Goal: Information Seeking & Learning: Learn about a topic

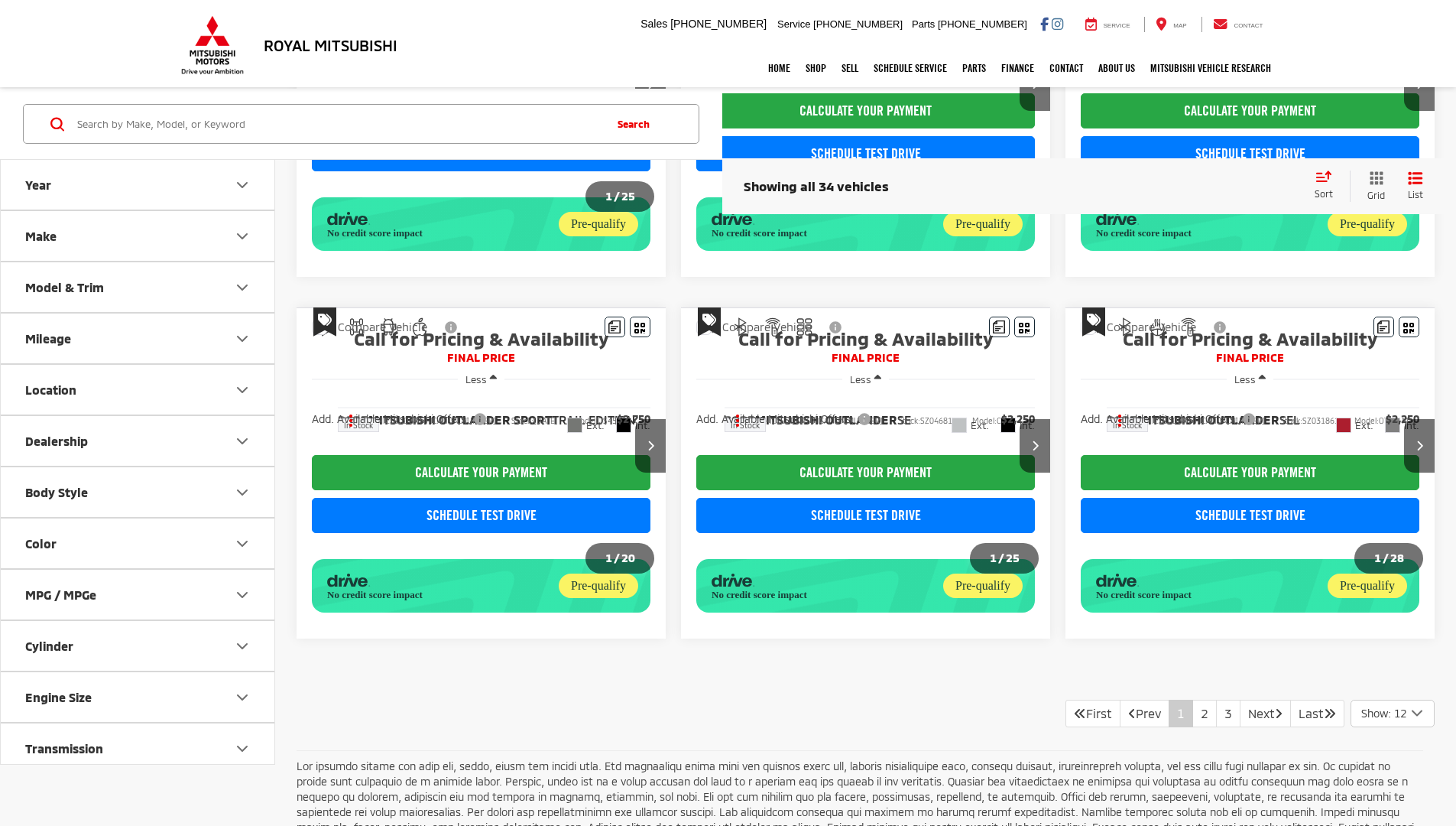
scroll to position [1161, 0]
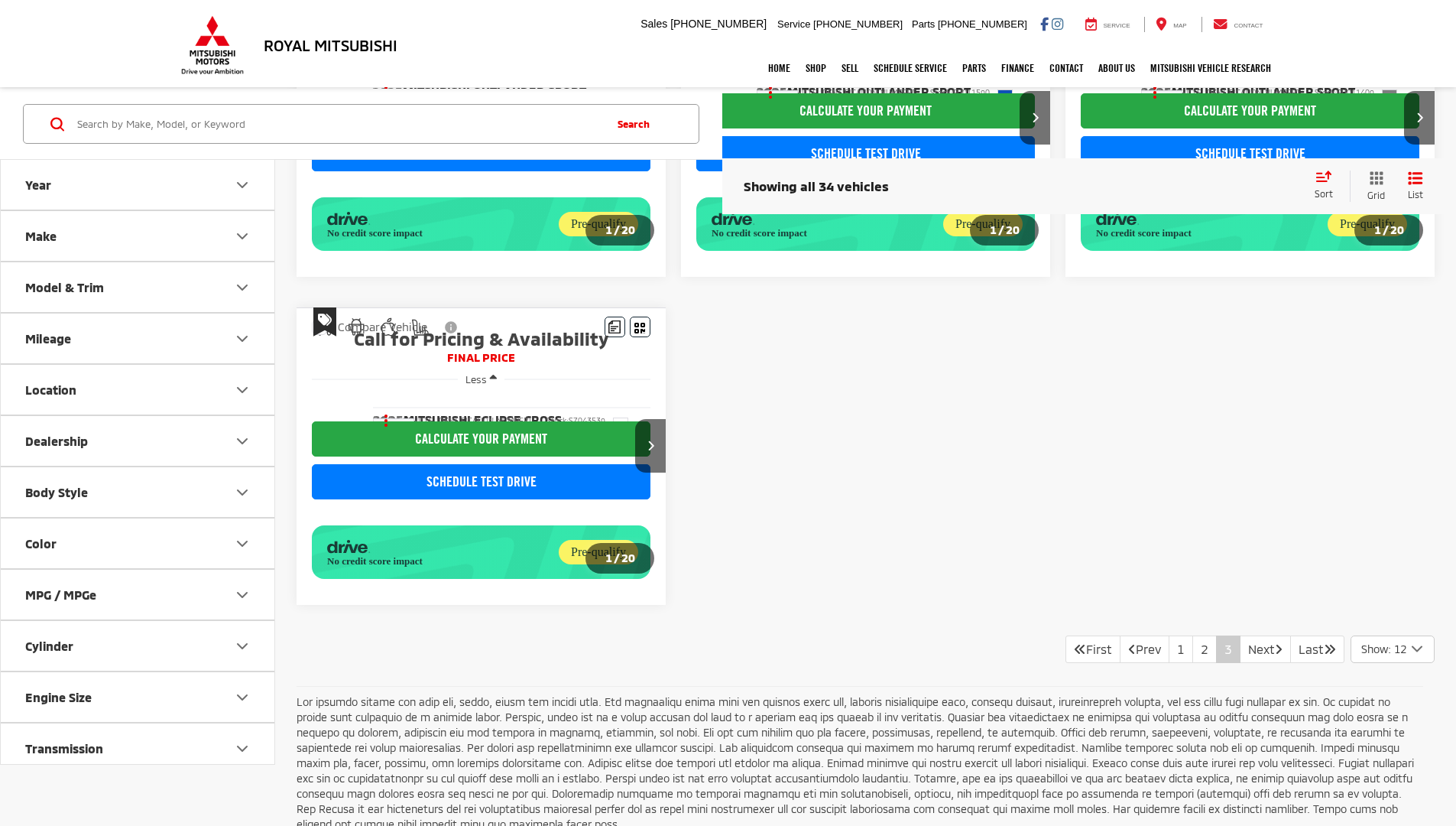
scroll to position [1097, 0]
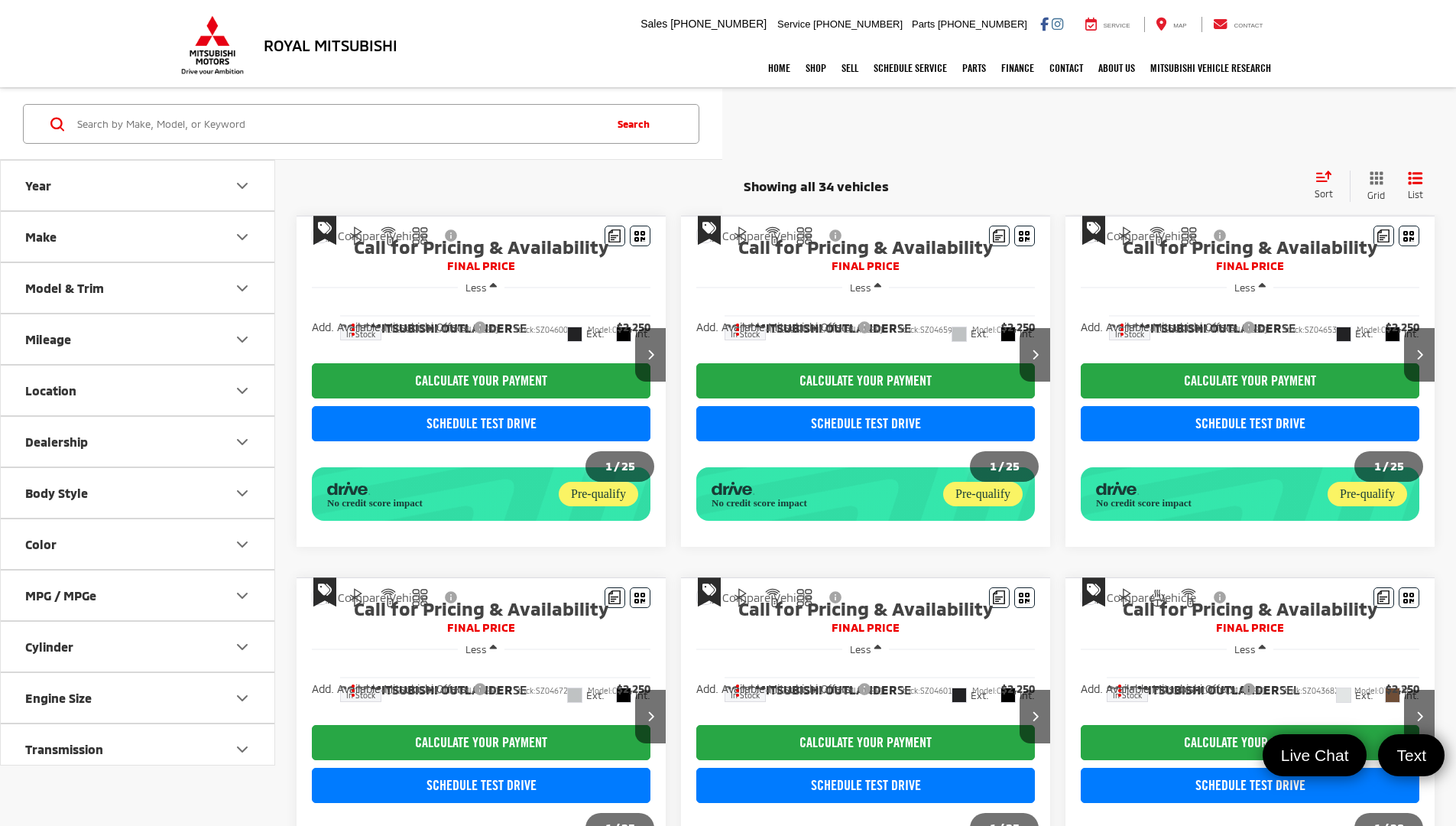
scroll to position [1096, 0]
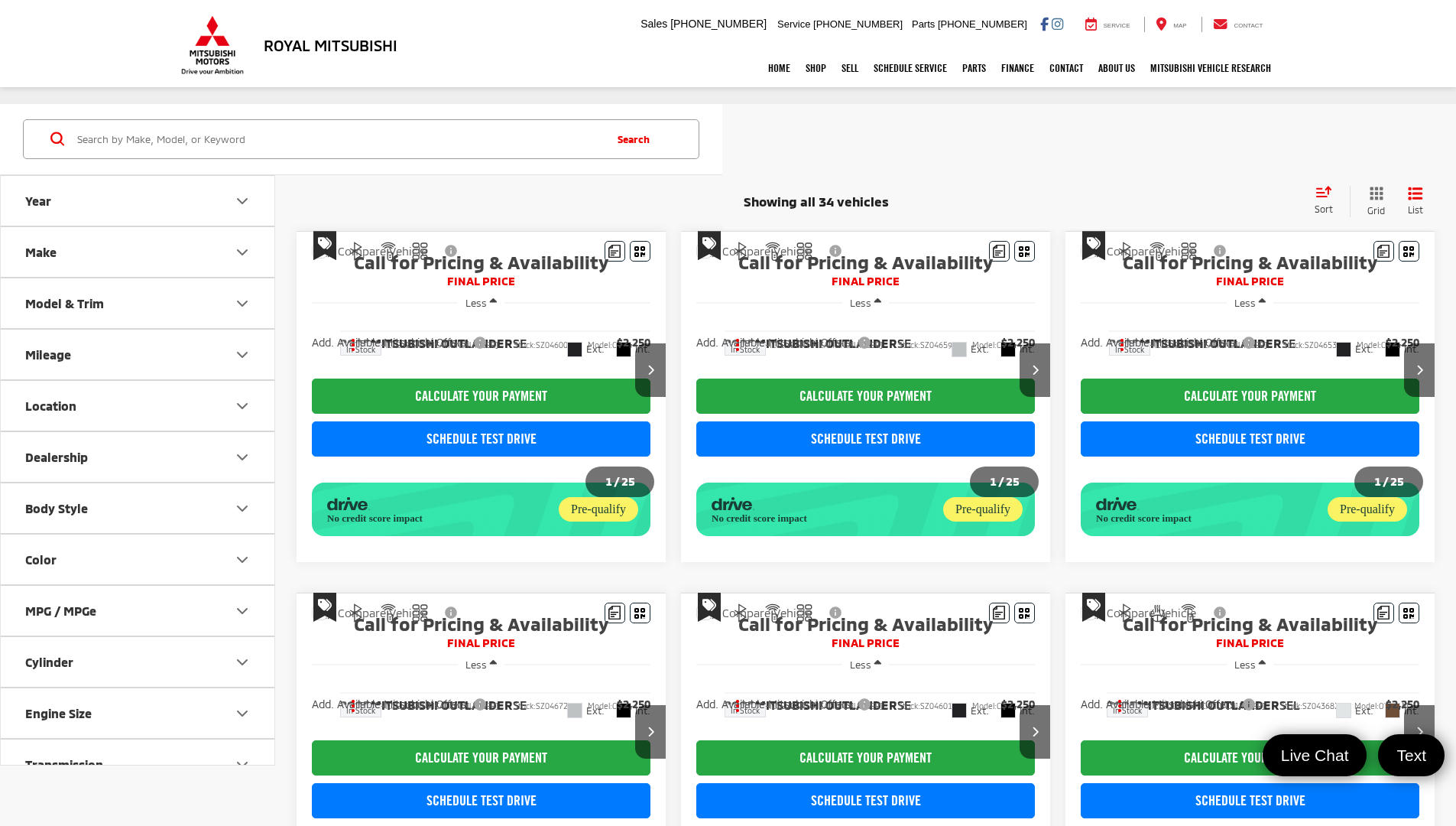
scroll to position [1097, 0]
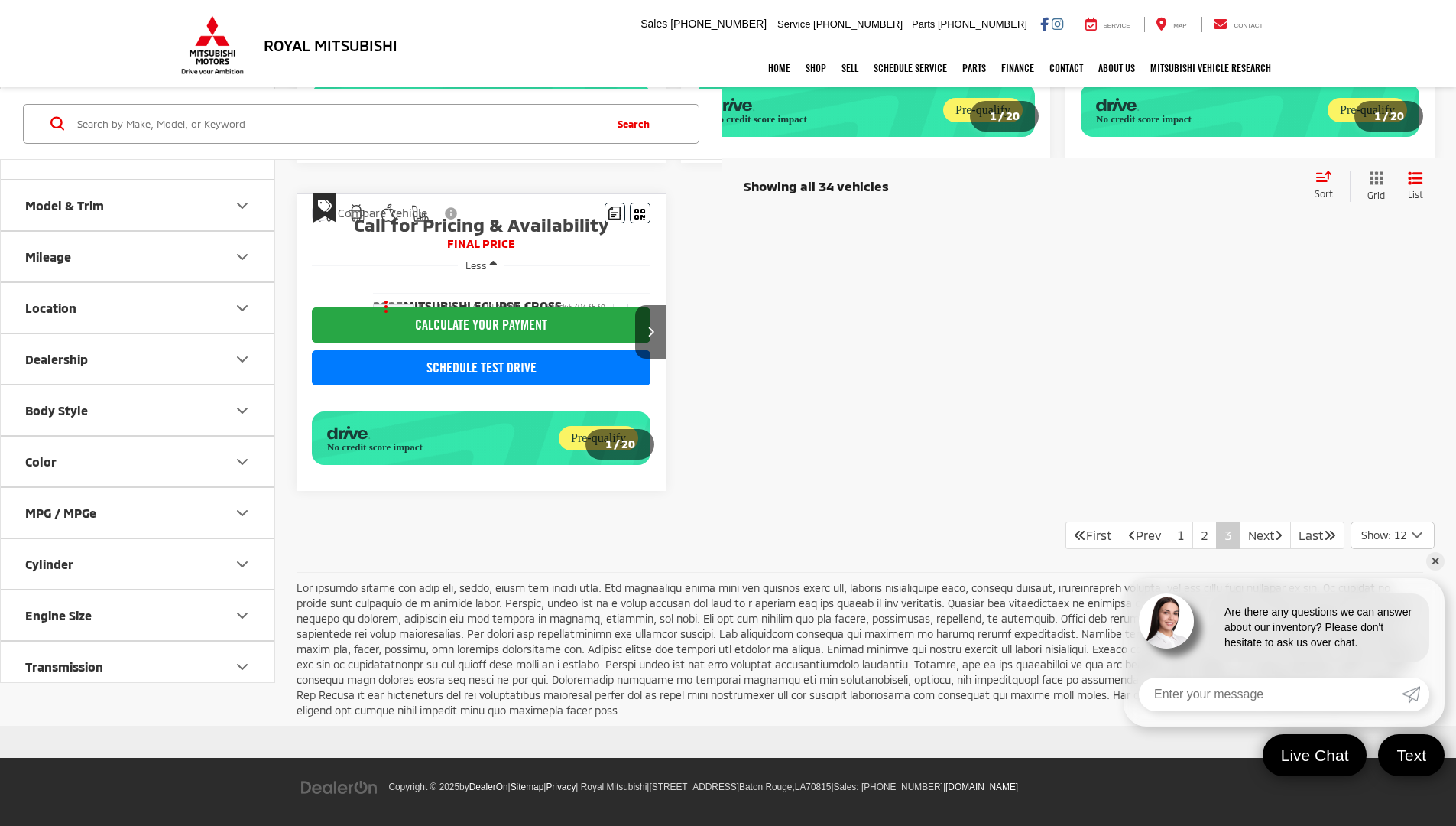
scroll to position [1097, 0]
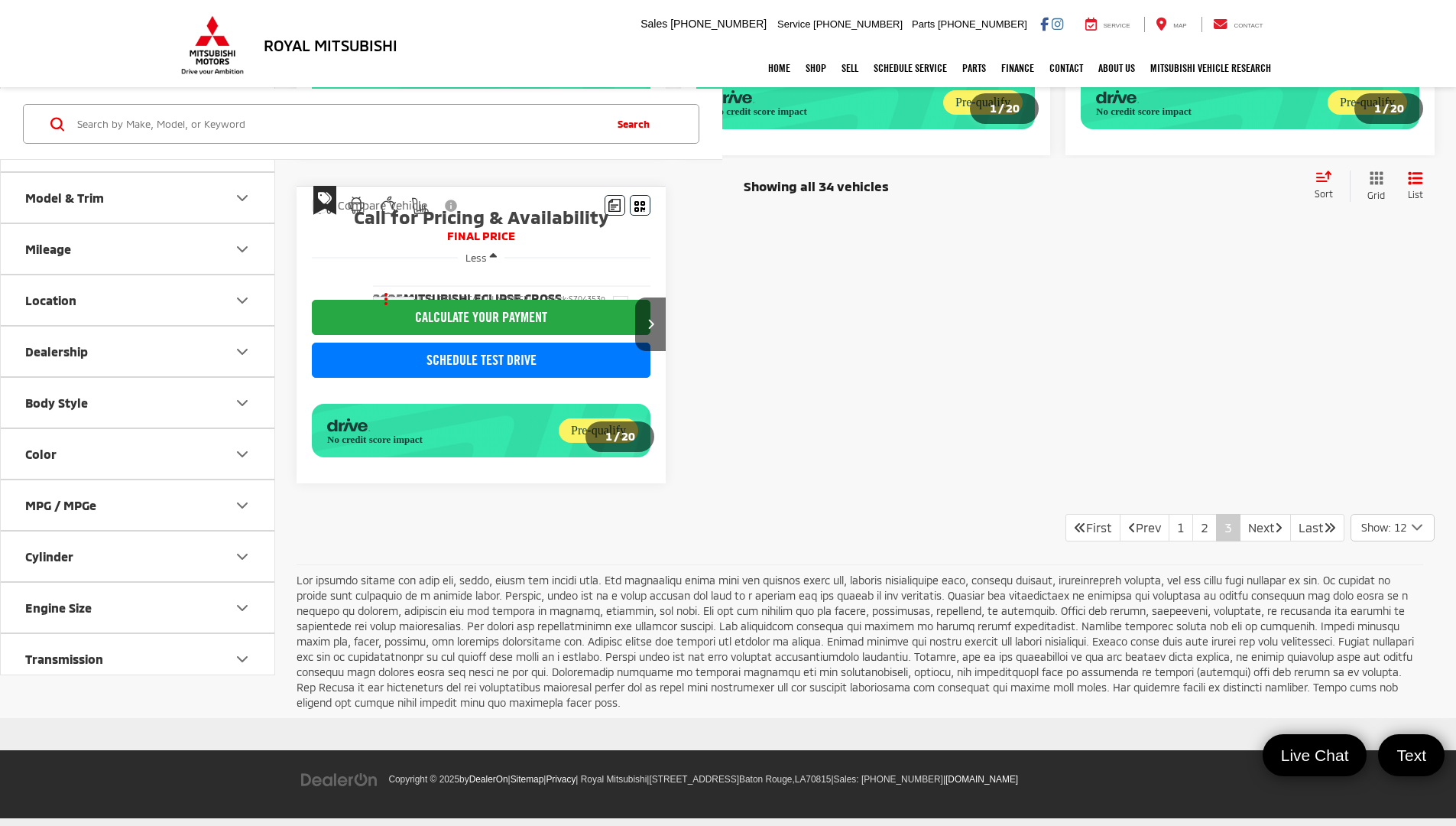
scroll to position [1106, 0]
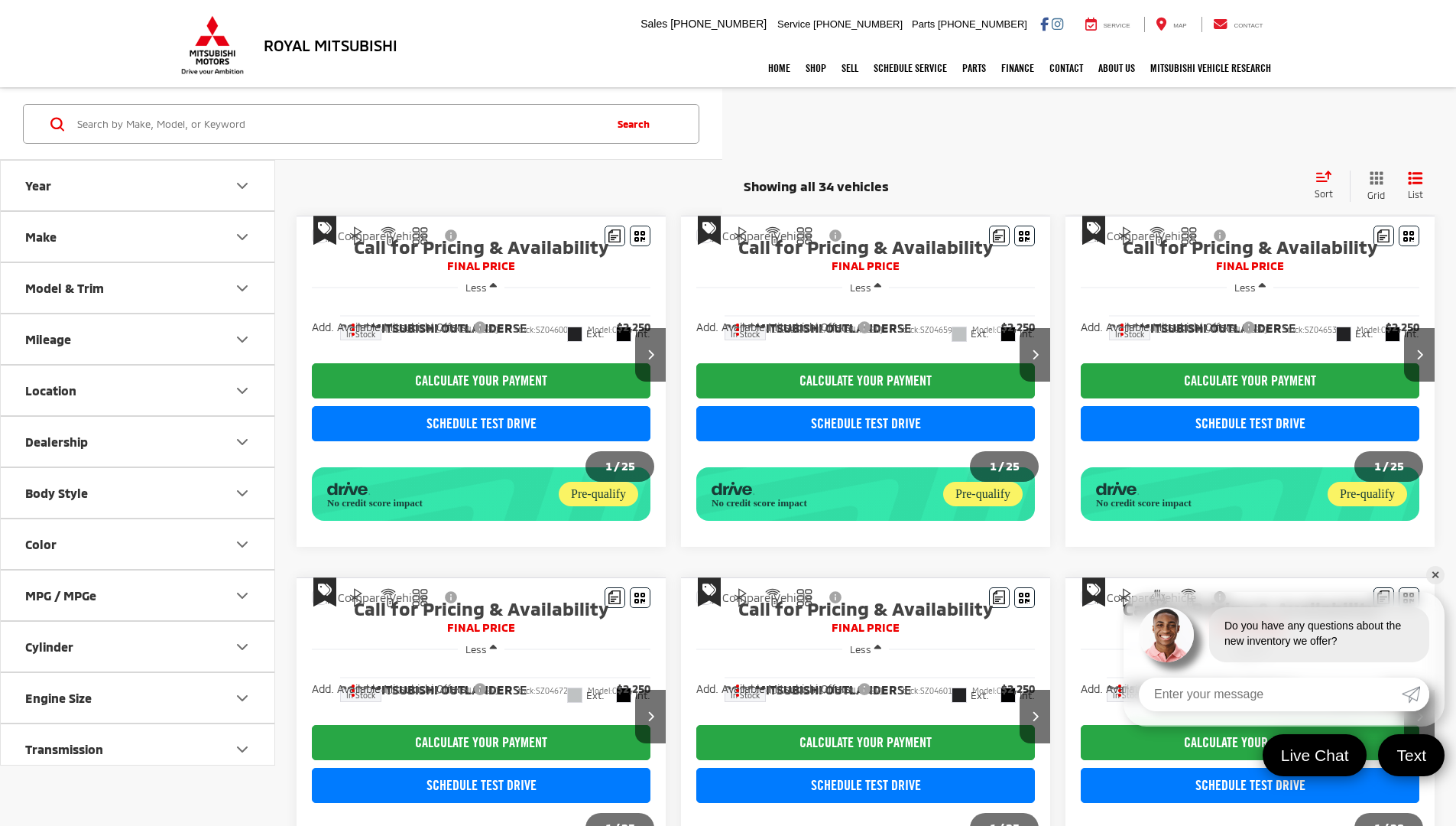
scroll to position [1105, 0]
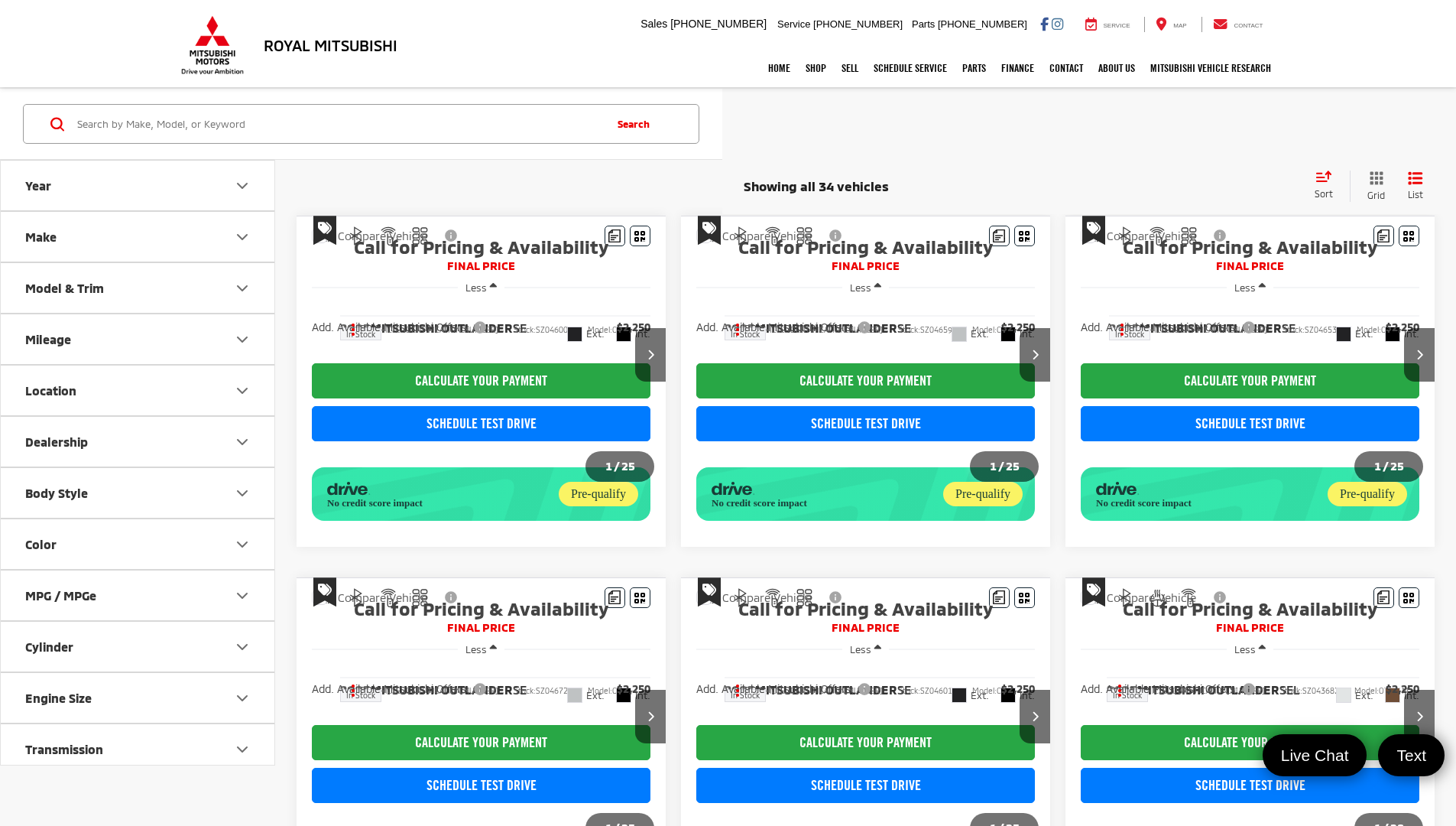
scroll to position [1104, 0]
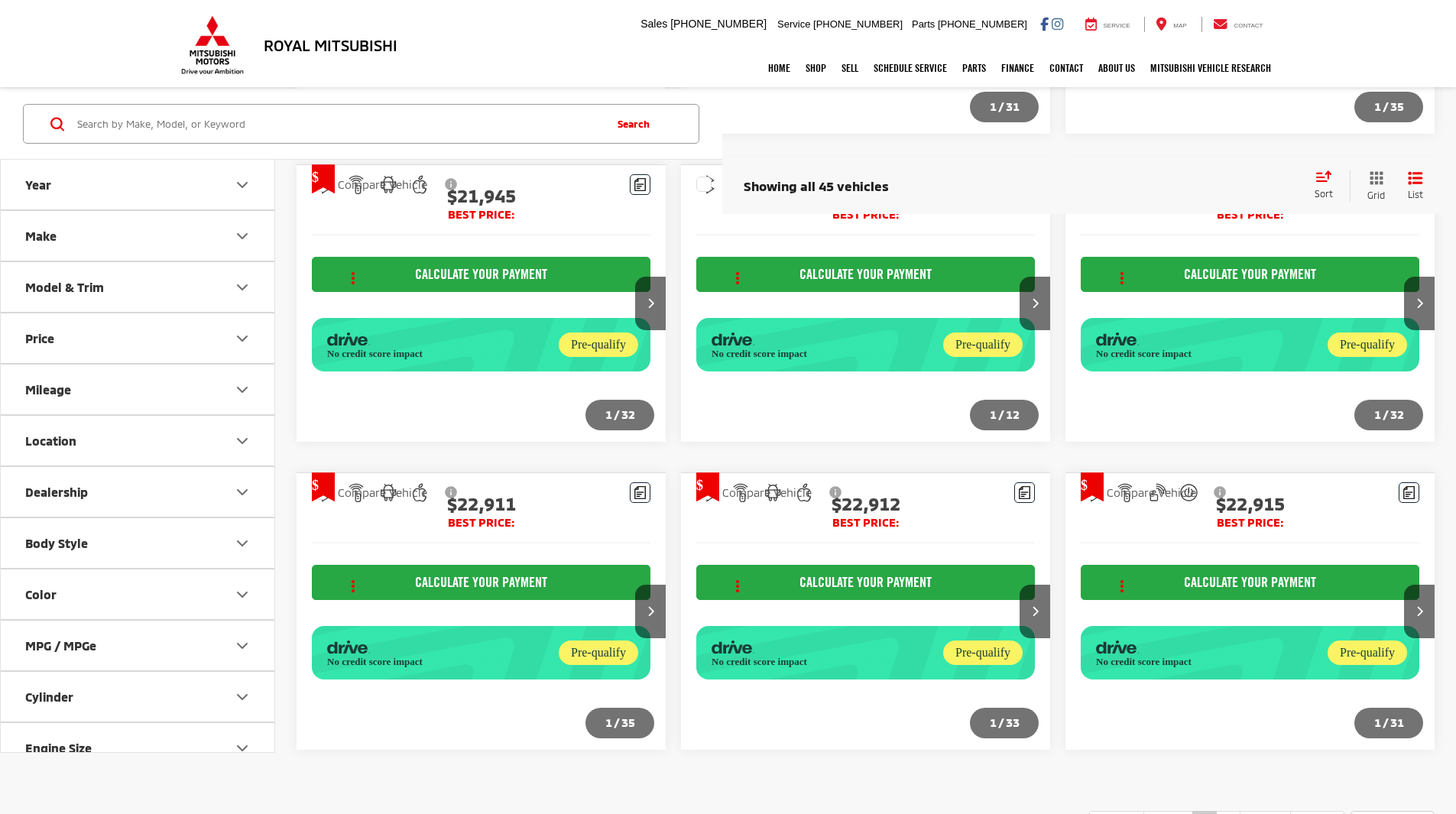
scroll to position [1902, 0]
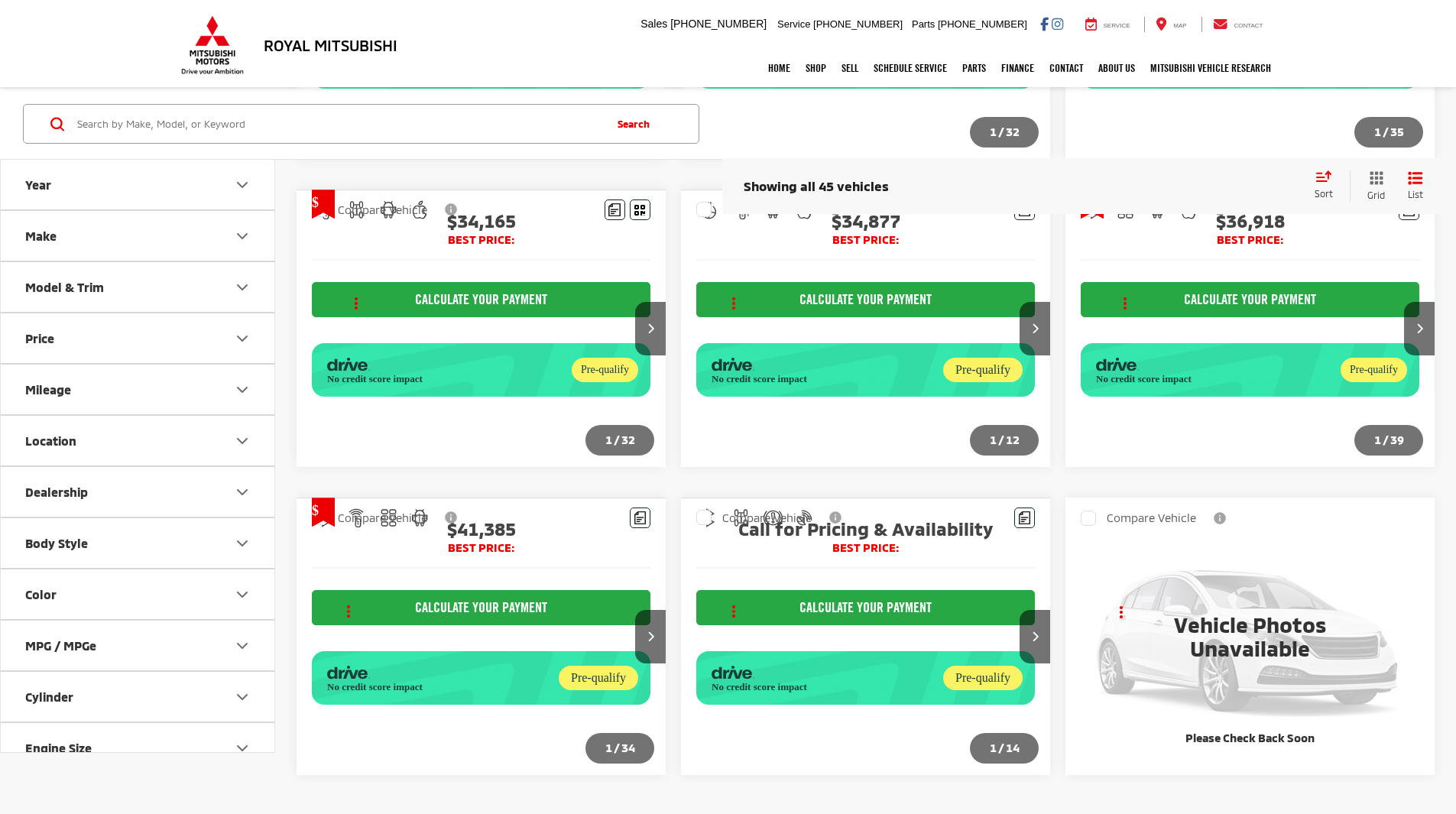
scroll to position [1798, 0]
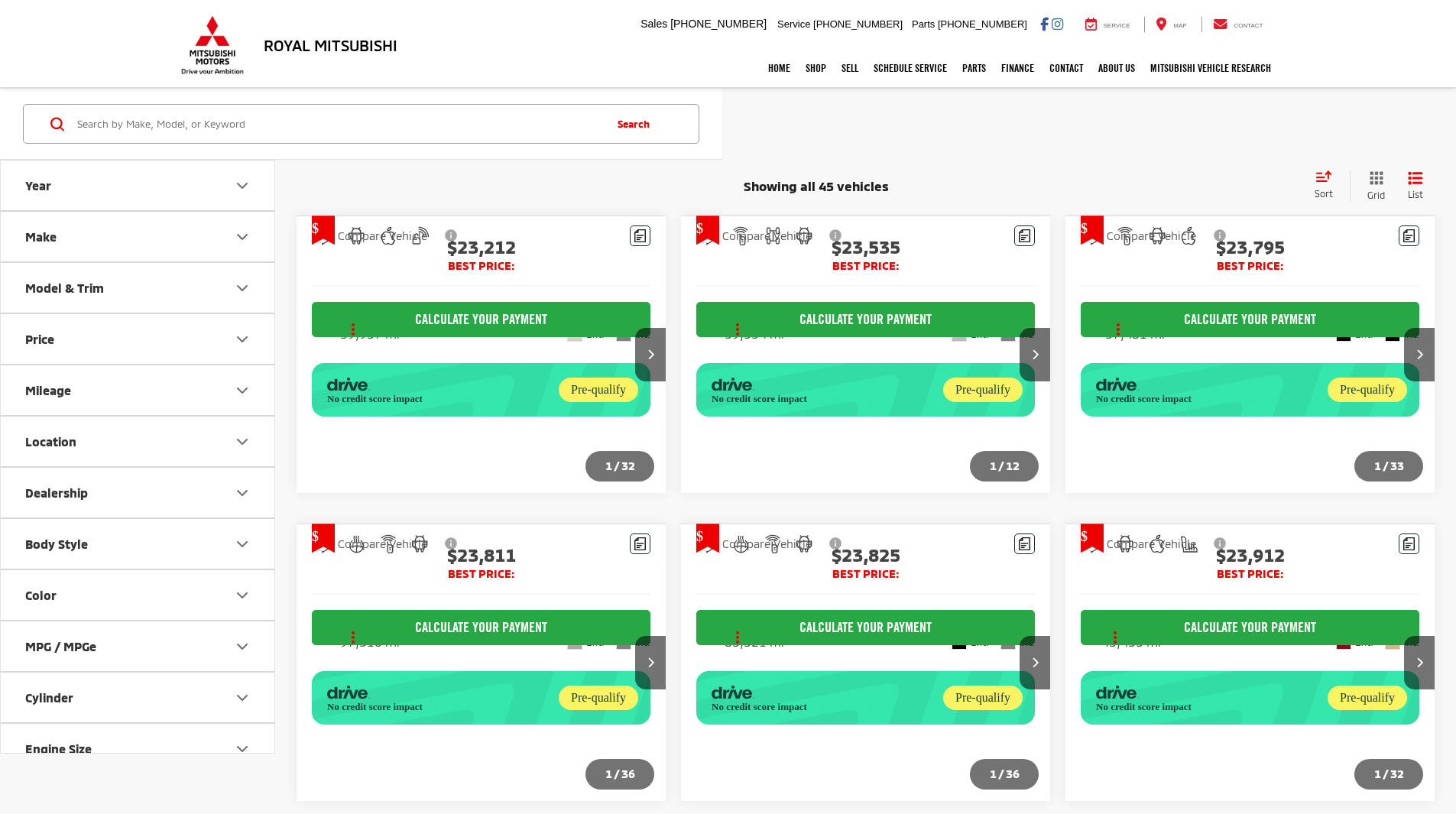
scroll to position [1320, 0]
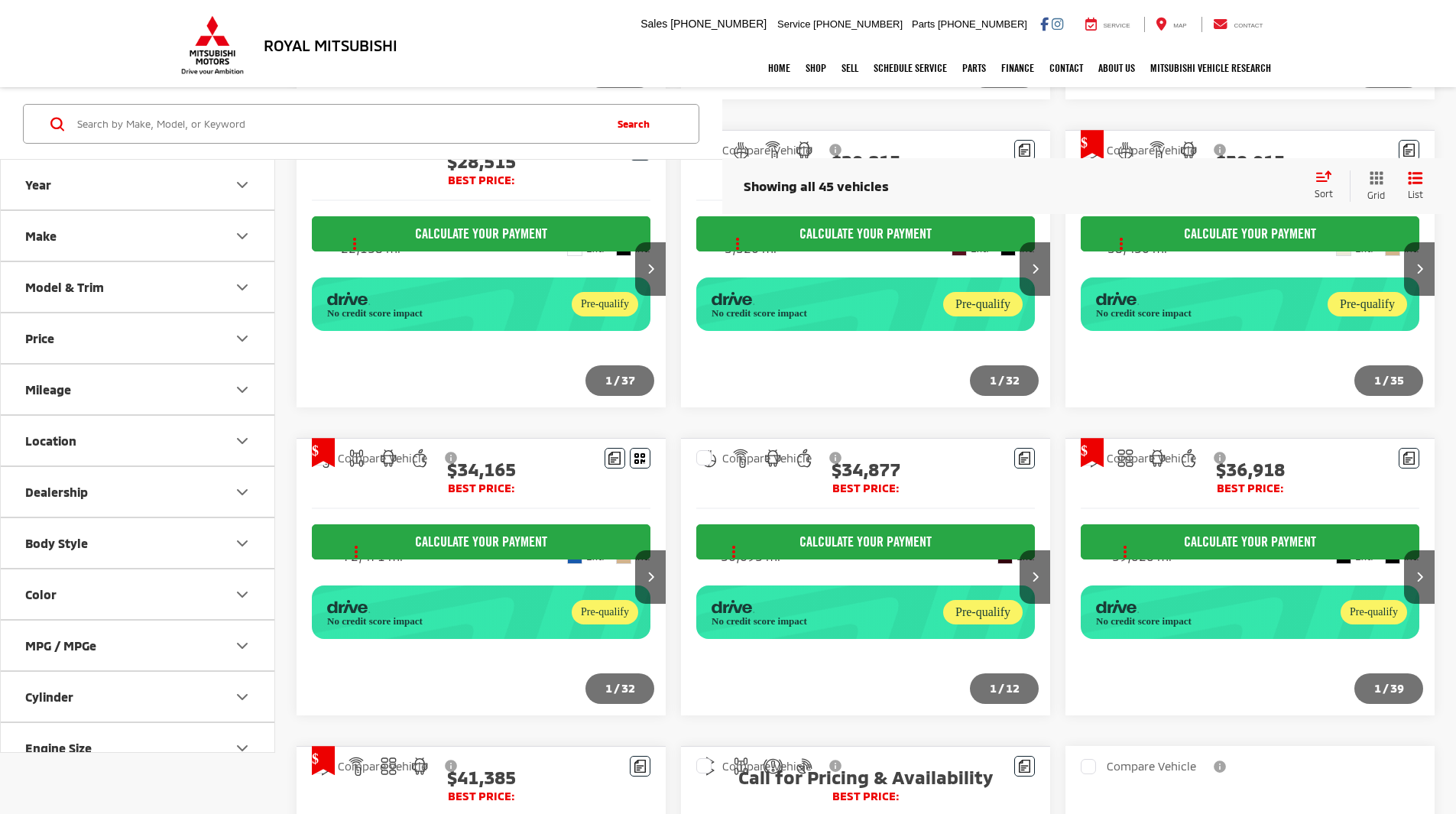
scroll to position [1320, 0]
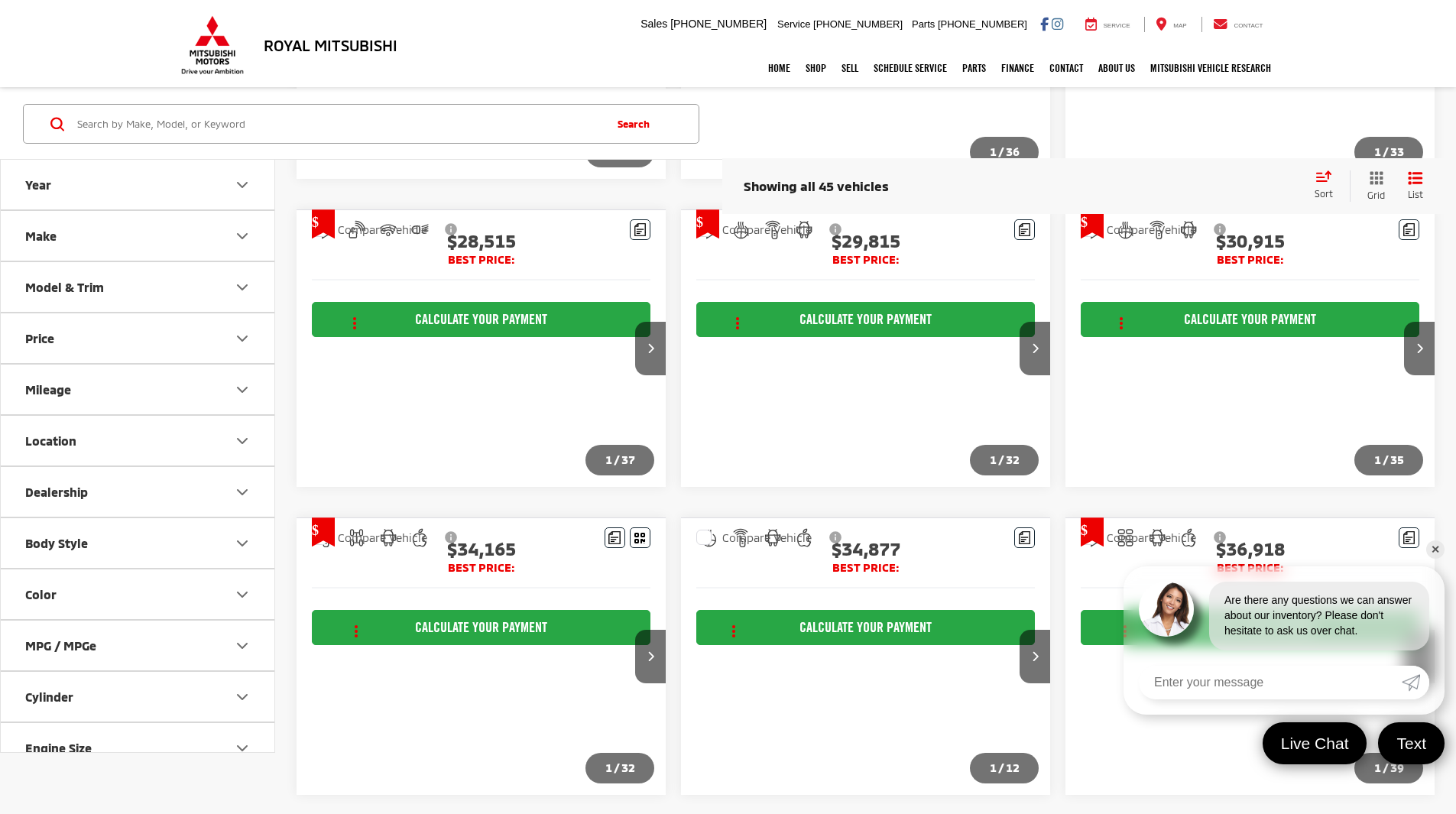
scroll to position [1348, 0]
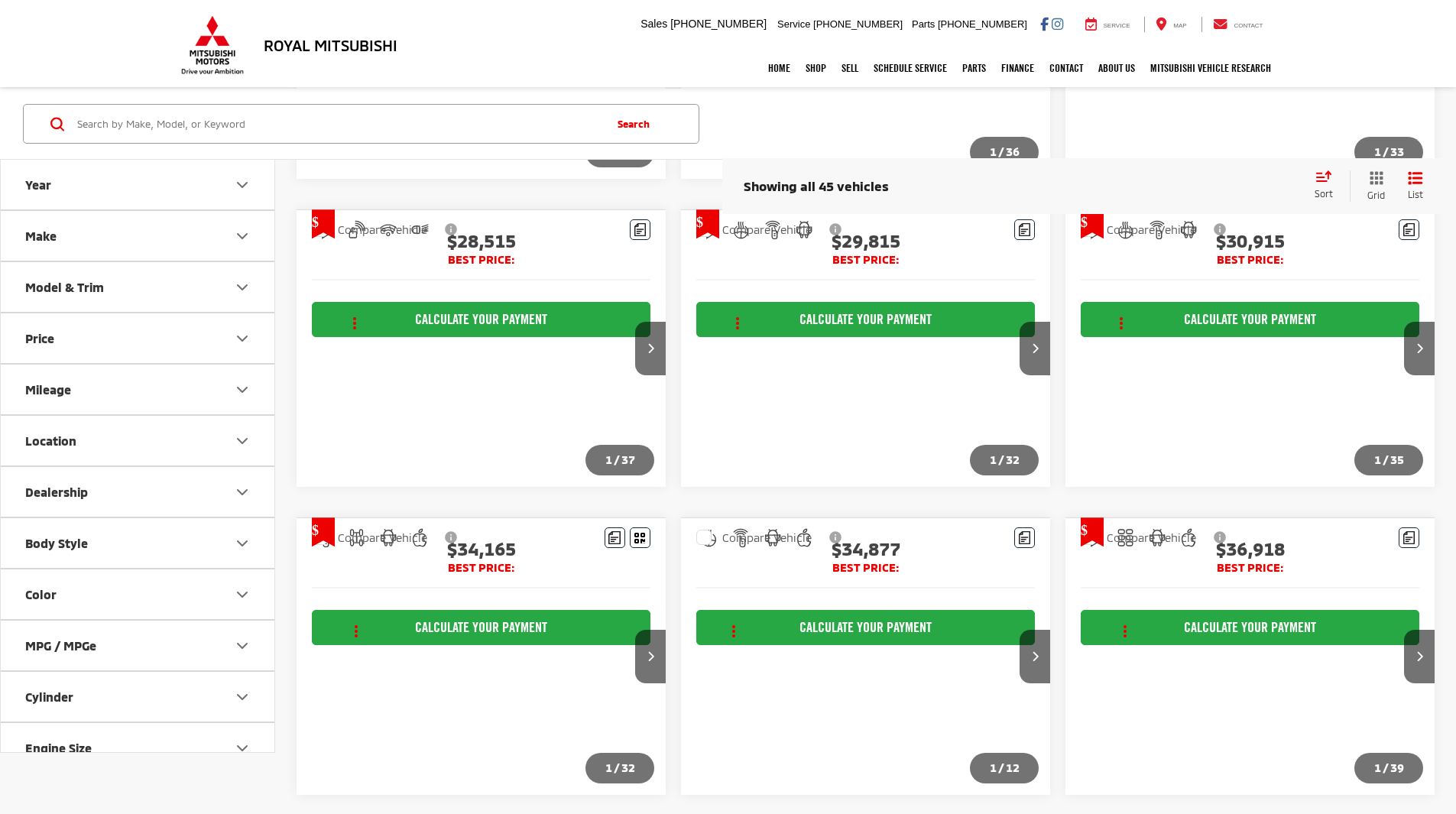
scroll to position [1348, 0]
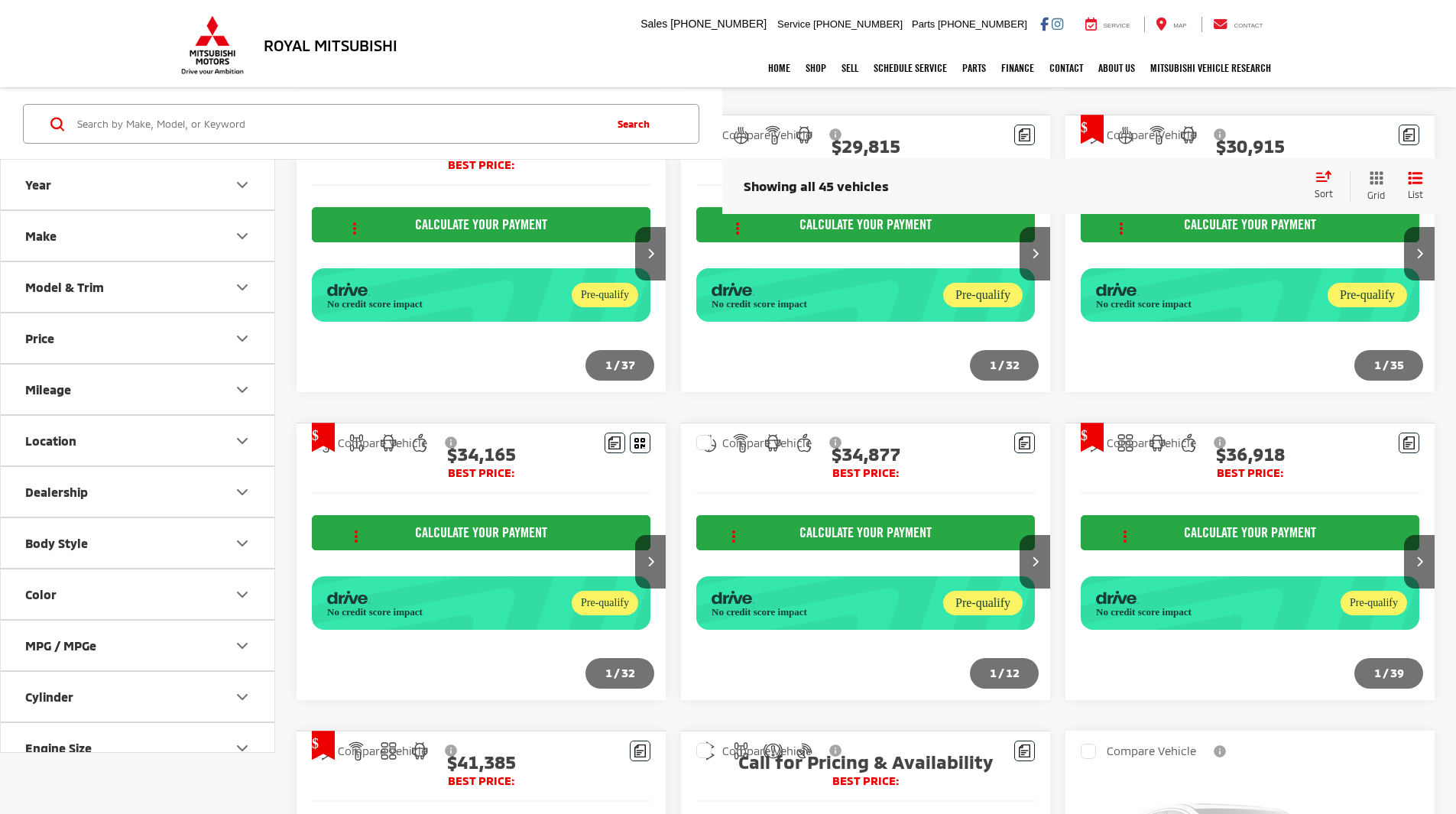
scroll to position [1649, 0]
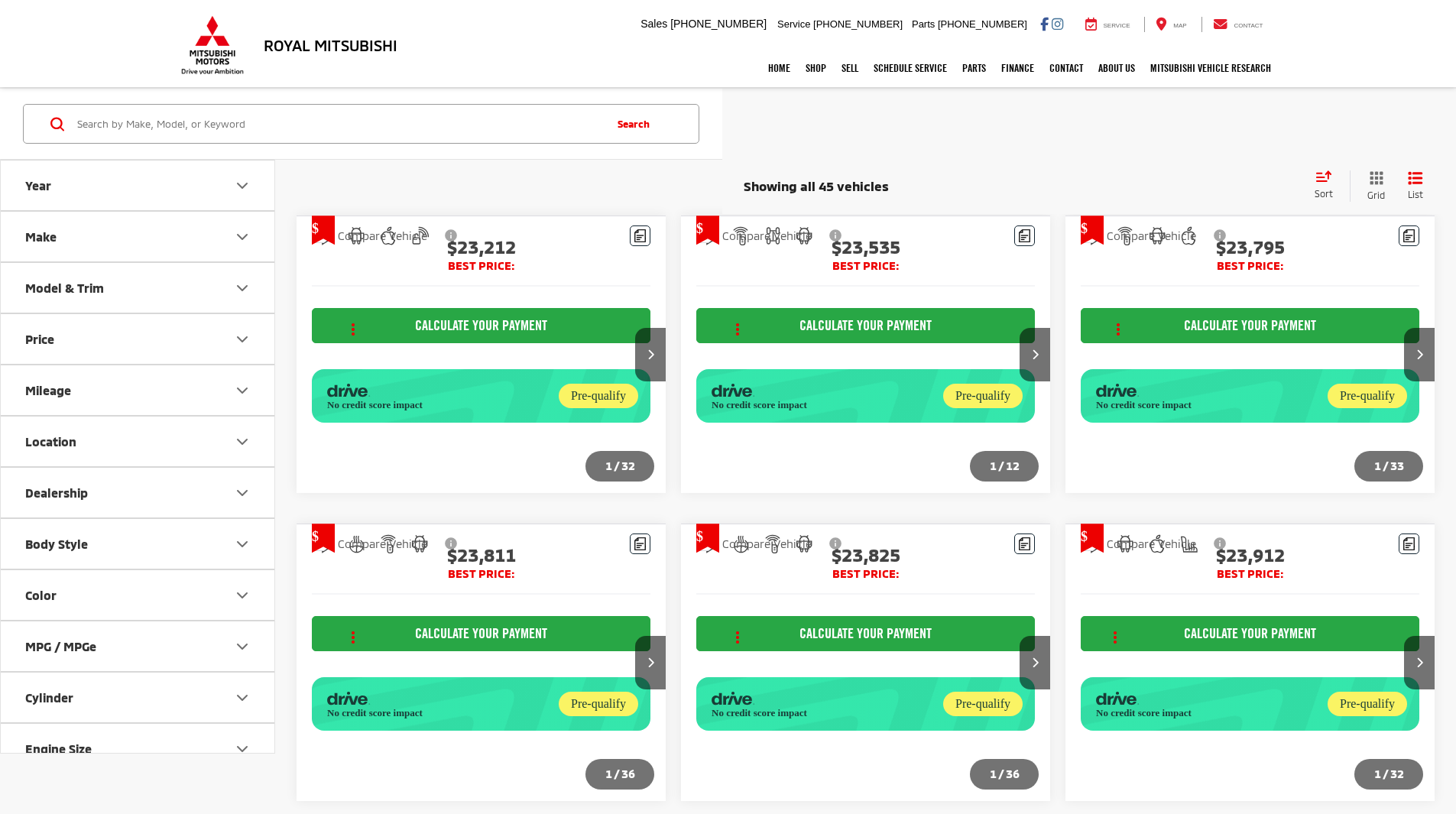
scroll to position [1649, 0]
